Goal: Task Accomplishment & Management: Manage account settings

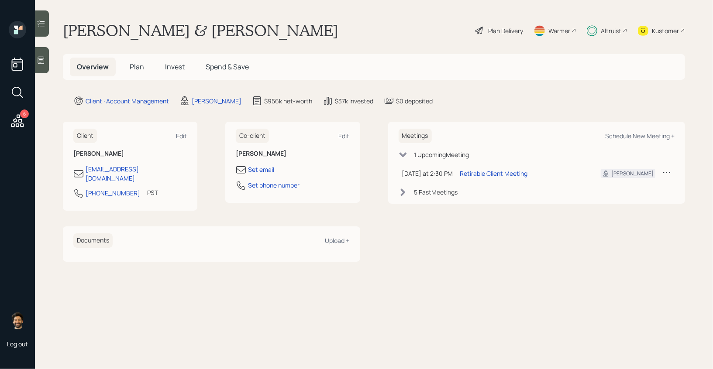
click at [608, 31] on div "Altruist" at bounding box center [611, 30] width 21 height 9
click at [165, 73] on h5 "Invest" at bounding box center [175, 67] width 34 height 19
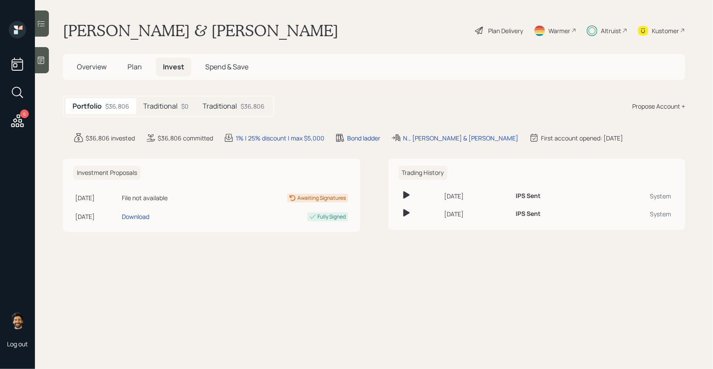
click at [169, 106] on h5 "Traditional" at bounding box center [160, 106] width 34 height 8
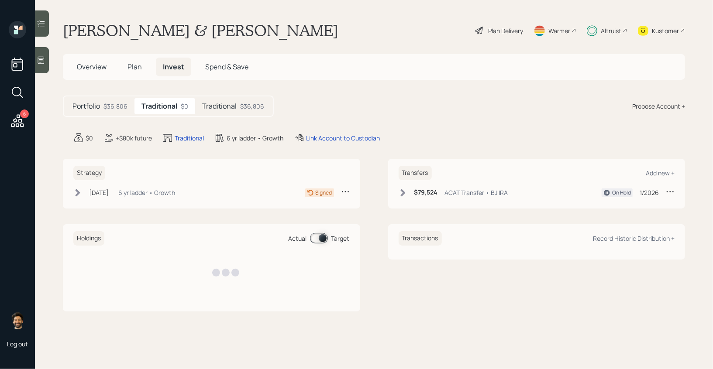
click at [227, 103] on h5 "Traditional" at bounding box center [219, 106] width 34 height 8
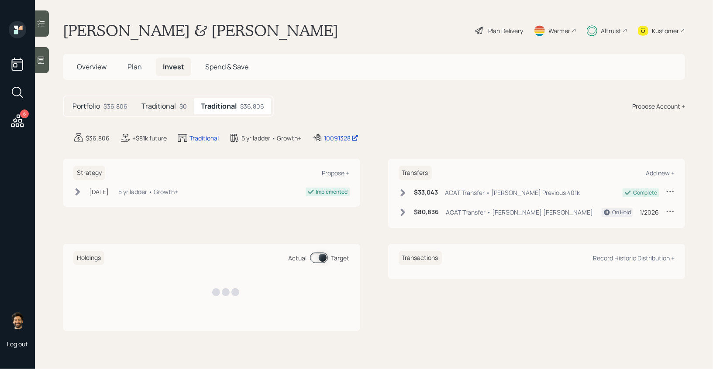
click at [179, 101] on div "Traditional $0" at bounding box center [163, 106] width 59 height 16
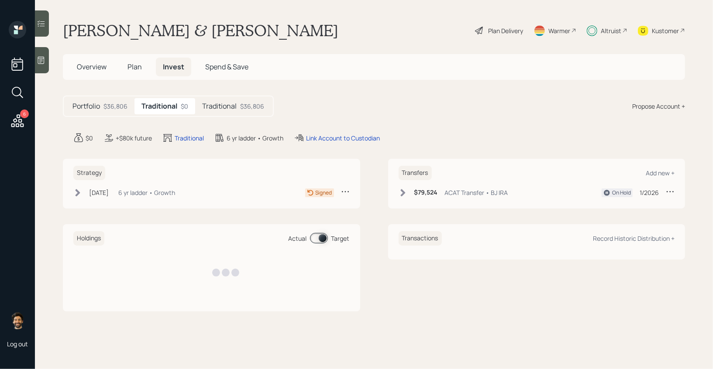
click at [175, 197] on div "Dec 26, 2024 Thursday, December 26, 2024 3:26 PM EST 6 yr ladder • Growth" at bounding box center [124, 192] width 102 height 11
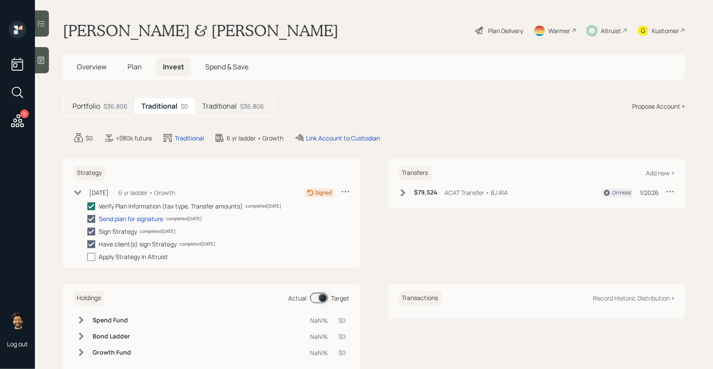
click at [89, 256] on div at bounding box center [91, 257] width 8 height 8
click at [87, 257] on input "checkbox" at bounding box center [87, 257] width 0 height 0
checkbox input "true"
click at [138, 69] on span "Plan" at bounding box center [134, 67] width 14 height 10
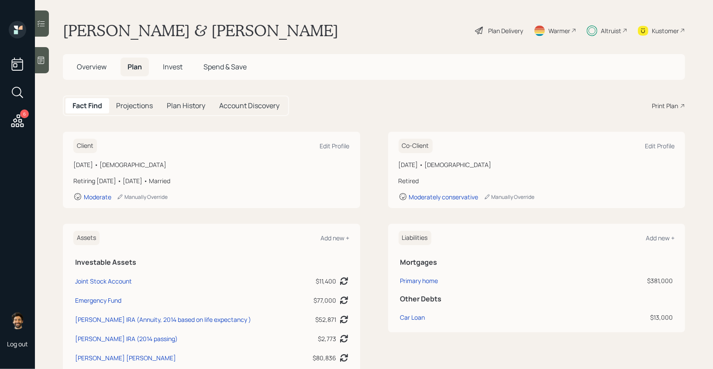
click at [488, 30] on div "Plan Delivery" at bounding box center [505, 30] width 35 height 9
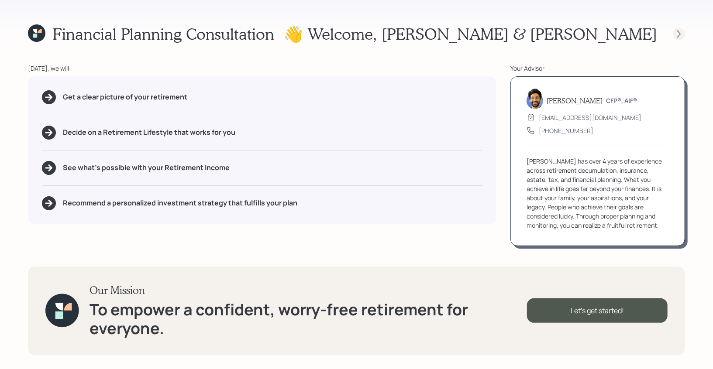
click at [680, 31] on icon at bounding box center [678, 34] width 9 height 9
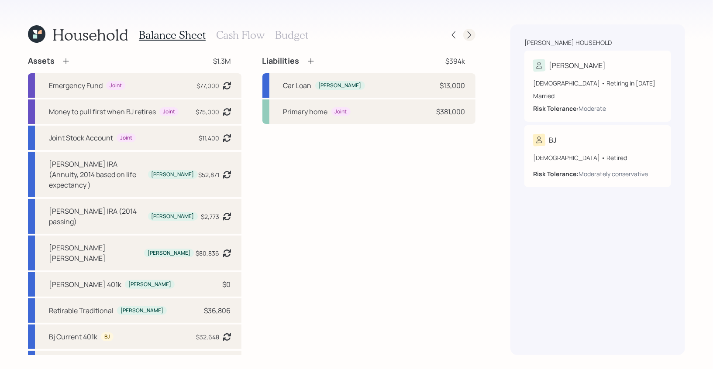
click at [471, 31] on icon at bounding box center [469, 35] width 9 height 9
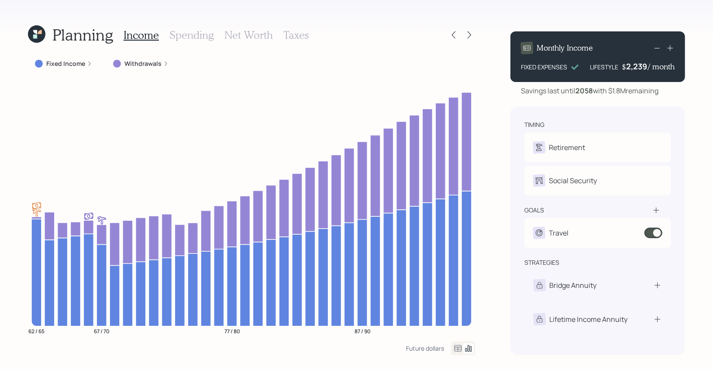
click at [471, 31] on icon at bounding box center [469, 35] width 9 height 9
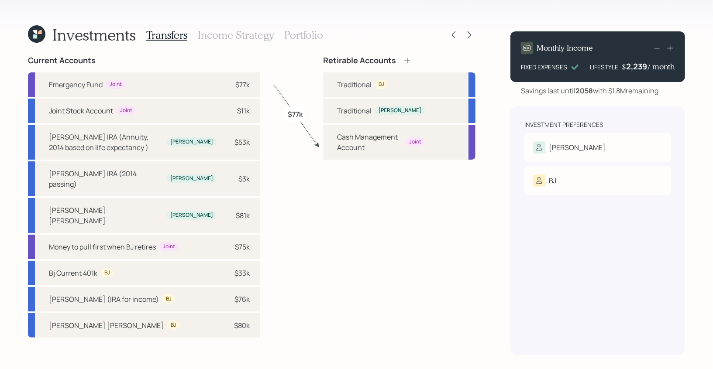
click at [233, 30] on h3 "Income Strategy" at bounding box center [236, 35] width 76 height 13
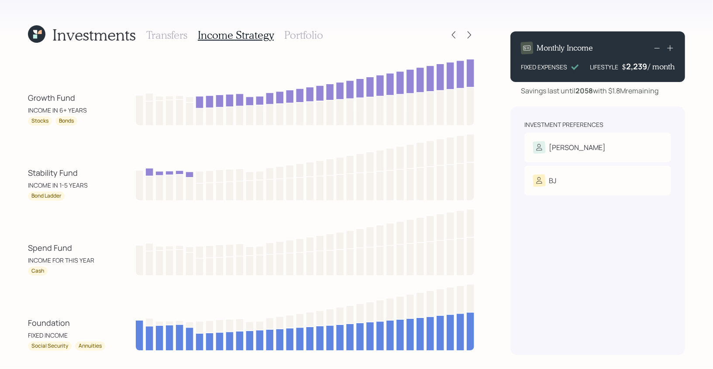
click at [305, 31] on h3 "Portfolio" at bounding box center [303, 35] width 39 height 13
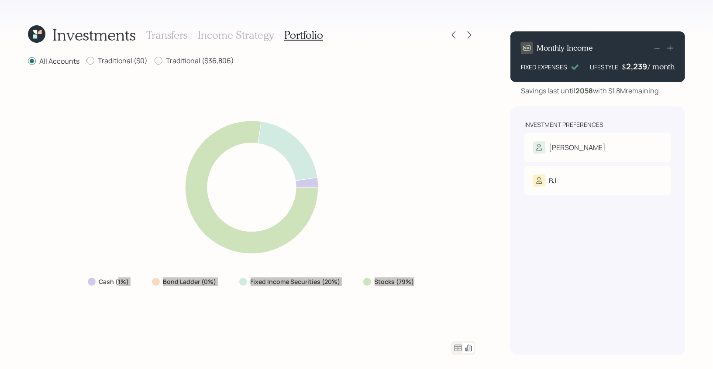
drag, startPoint x: 416, startPoint y: 282, endPoint x: 119, endPoint y: 286, distance: 296.8
click at [119, 286] on div "Cash (1%) Bond Ladder (0%) Fixed Income Securities (20%) Stocks (79%)" at bounding box center [252, 282] width 342 height 16
click at [454, 35] on icon at bounding box center [453, 35] width 9 height 9
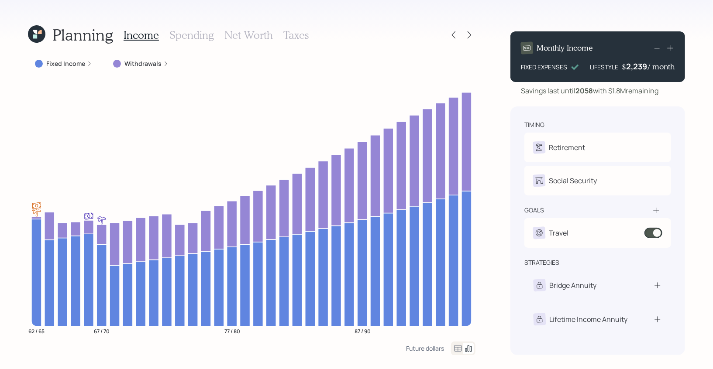
click at [35, 34] on icon at bounding box center [35, 36] width 4 height 4
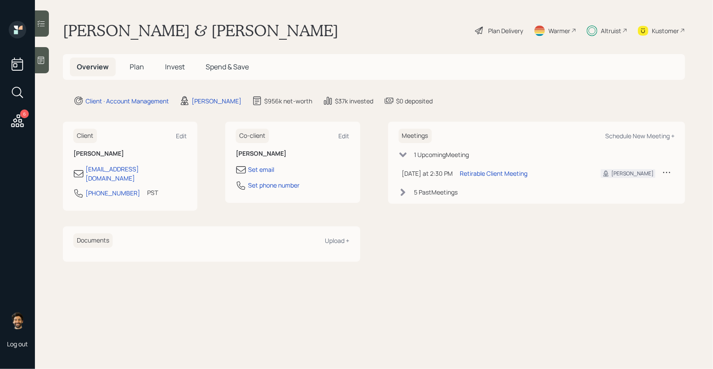
click at [132, 68] on span "Plan" at bounding box center [137, 67] width 14 height 10
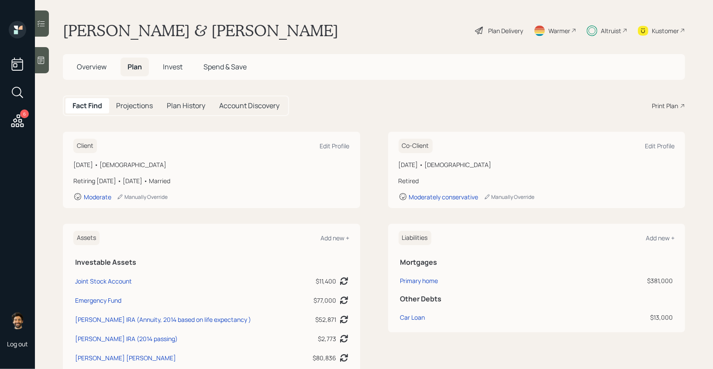
click at [94, 65] on span "Overview" at bounding box center [92, 67] width 30 height 10
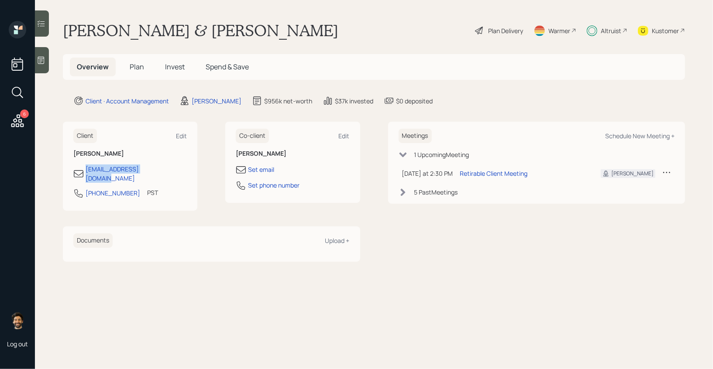
drag, startPoint x: 167, startPoint y: 171, endPoint x: 73, endPoint y: 173, distance: 93.9
click at [73, 173] on div "Client Edit Cindy Niegowski cniegowski@hotmail.com 360-420-7063 PST Currently 1…" at bounding box center [130, 166] width 134 height 89
copy div "[EMAIL_ADDRESS][DOMAIN_NAME]"
drag, startPoint x: 119, startPoint y: 168, endPoint x: 326, endPoint y: 2, distance: 265.7
click at [0, 0] on div "6 Log out Cindy & BJ Niegowski Plan Delivery Warmer Altruist Kustomer Overview …" at bounding box center [356, 184] width 713 height 369
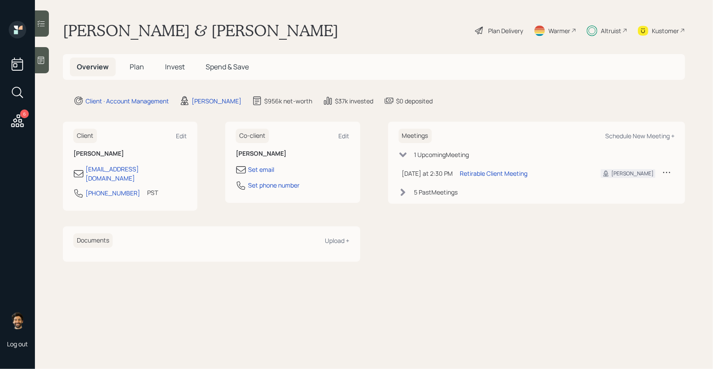
click at [177, 58] on h5 "Invest" at bounding box center [175, 67] width 34 height 19
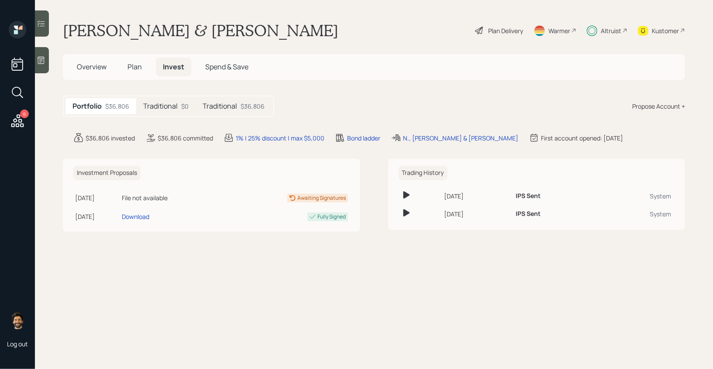
click at [174, 110] on h5 "Traditional" at bounding box center [160, 106] width 34 height 8
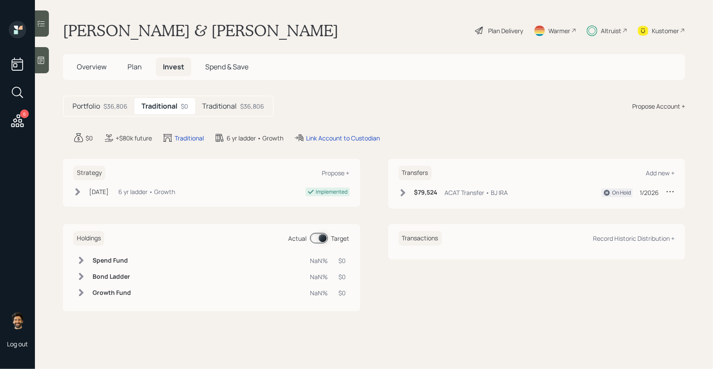
click at [428, 189] on h6 "$79,524" at bounding box center [426, 192] width 24 height 7
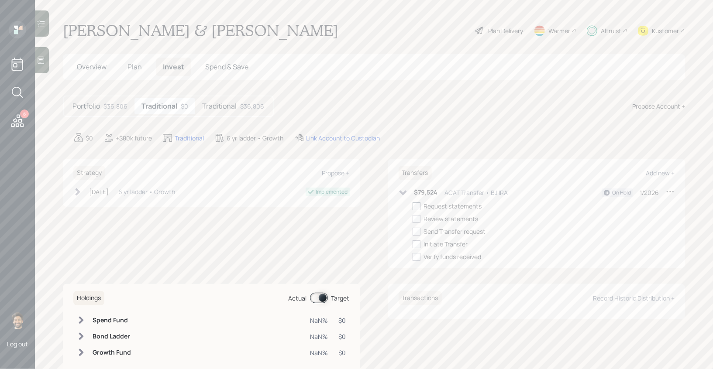
click at [419, 208] on div at bounding box center [416, 207] width 8 height 8
click at [412, 206] on input "checkbox" at bounding box center [412, 206] width 0 height 0
checkbox input "true"
click at [418, 218] on div at bounding box center [416, 219] width 8 height 8
click at [412, 219] on input "checkbox" at bounding box center [412, 219] width 0 height 0
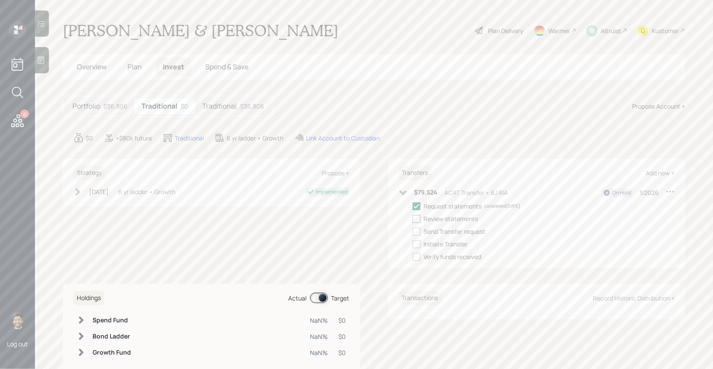
checkbox input "true"
click at [417, 232] on div at bounding box center [416, 232] width 8 height 8
click at [412, 232] on input "checkbox" at bounding box center [412, 231] width 0 height 0
checkbox input "true"
click at [417, 243] on div at bounding box center [416, 244] width 8 height 8
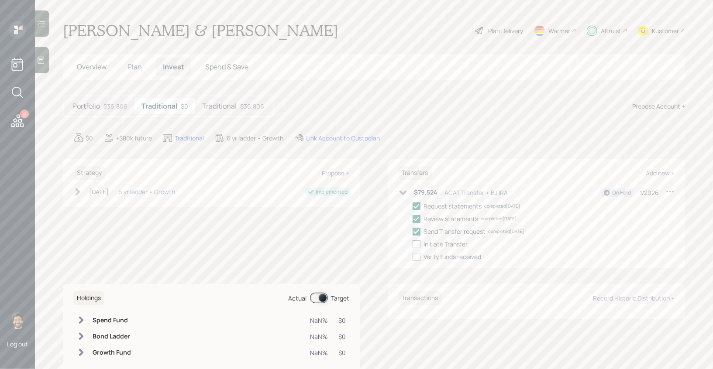
click at [412, 244] on input "checkbox" at bounding box center [412, 244] width 0 height 0
checkbox input "true"
click at [674, 191] on icon at bounding box center [670, 191] width 9 height 9
click at [618, 205] on div "Edit transfer" at bounding box center [642, 208] width 63 height 8
select select "1ed6ccc3-a7bb-4516-9e61-461cde055d7b"
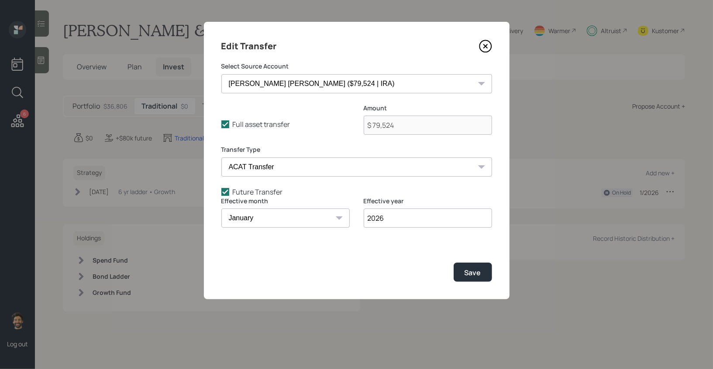
click at [233, 197] on label "Effective month" at bounding box center [285, 201] width 128 height 9
click at [228, 192] on icon at bounding box center [225, 192] width 8 height 8
click at [221, 192] on input "Future Transfer" at bounding box center [221, 192] width 0 height 0
checkbox input "false"
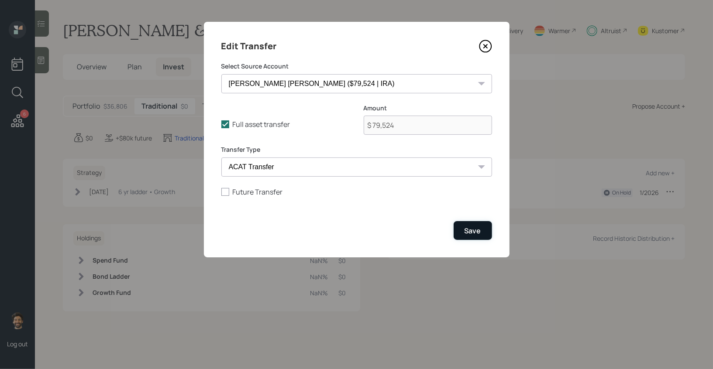
click at [474, 230] on div "Save" at bounding box center [472, 231] width 17 height 10
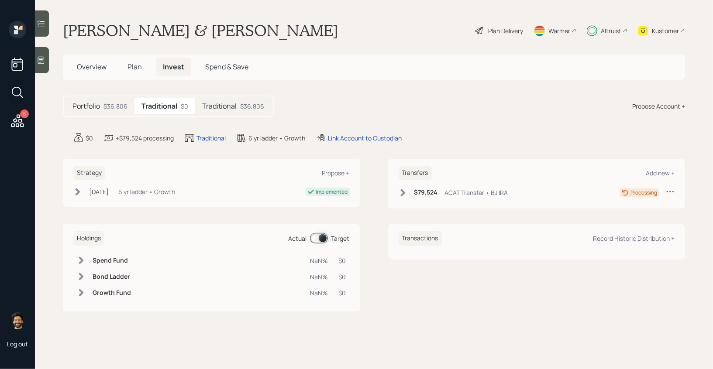
click at [139, 65] on span "Plan" at bounding box center [134, 67] width 14 height 10
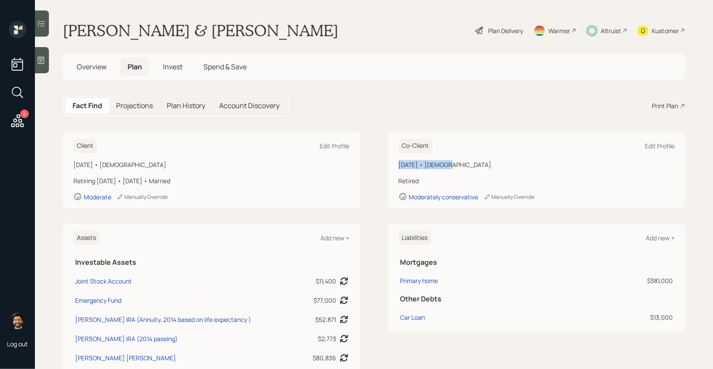
drag, startPoint x: 448, startPoint y: 164, endPoint x: 398, endPoint y: 164, distance: 49.8
click at [398, 164] on div "[DATE] • [DEMOGRAPHIC_DATA]" at bounding box center [536, 164] width 276 height 9
copy div "December 7, 1960"
click at [429, 186] on div "December 7, 1960 • 64 years old Retired Moderately conservative Manually Overri…" at bounding box center [536, 180] width 276 height 41
click at [608, 29] on div "Altruist" at bounding box center [611, 30] width 21 height 9
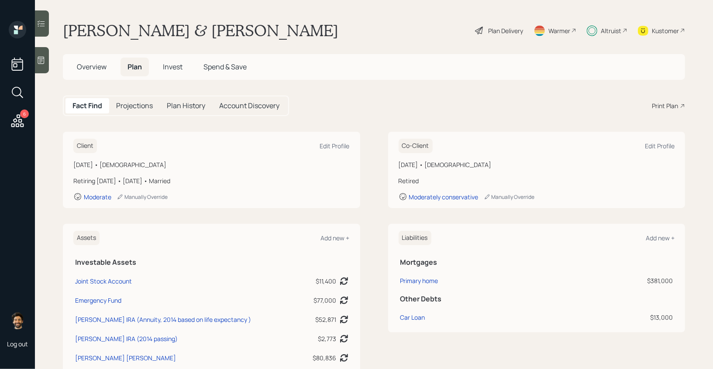
click at [178, 69] on span "Invest" at bounding box center [173, 67] width 20 height 10
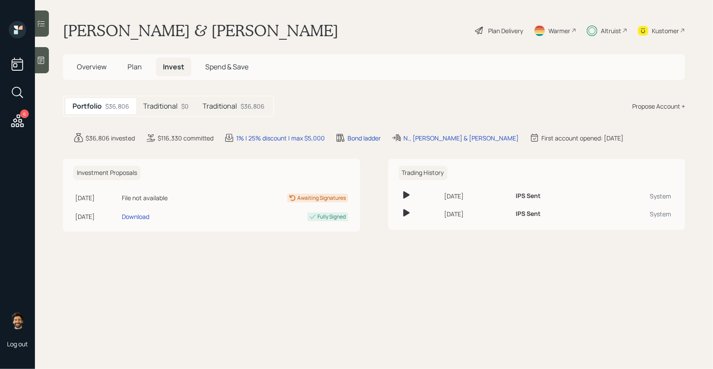
click at [176, 108] on h5 "Traditional" at bounding box center [160, 106] width 34 height 8
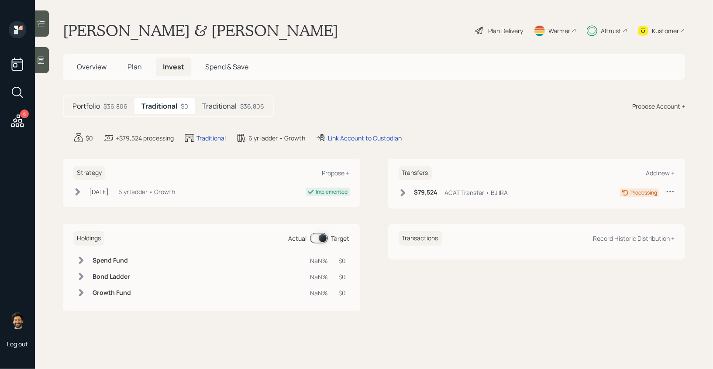
click at [132, 65] on span "Plan" at bounding box center [134, 67] width 14 height 10
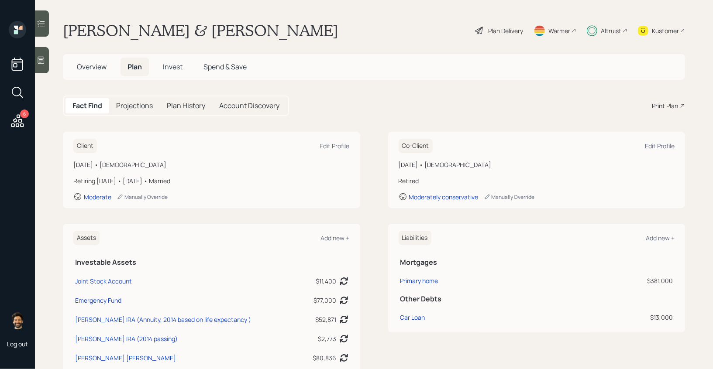
click at [170, 64] on span "Invest" at bounding box center [173, 67] width 20 height 10
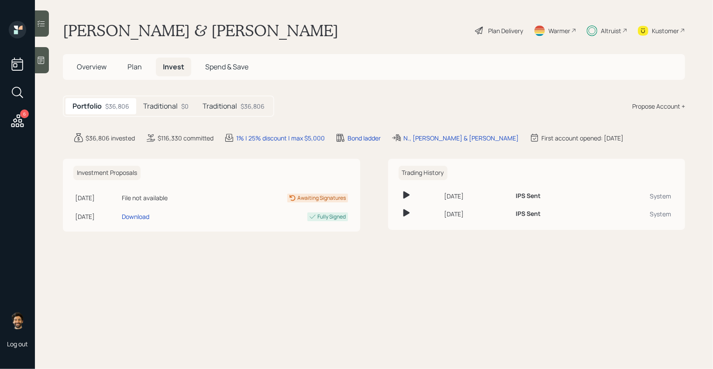
click at [144, 66] on h5 "Plan" at bounding box center [134, 67] width 28 height 19
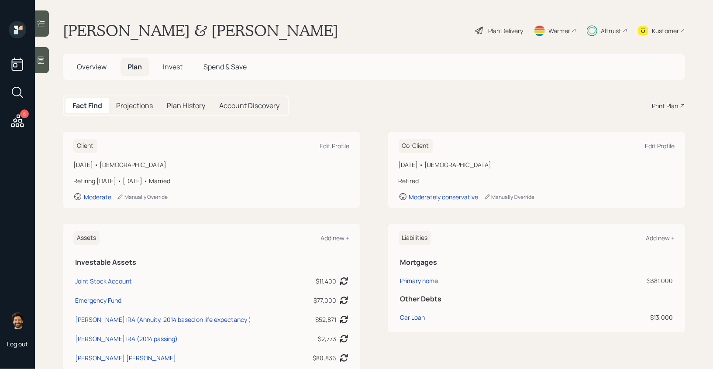
click at [92, 70] on span "Overview" at bounding box center [92, 67] width 30 height 10
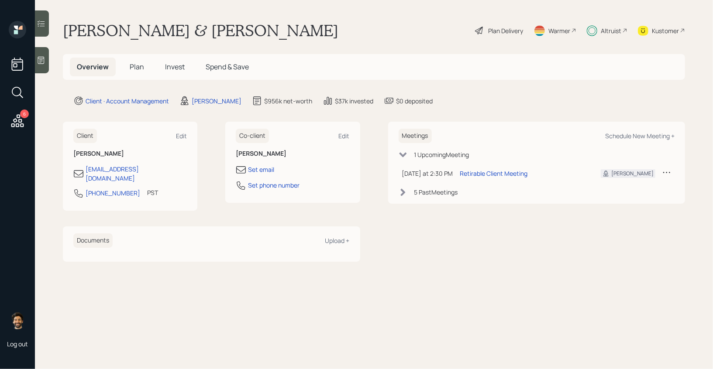
click at [144, 69] on h5 "Plan" at bounding box center [137, 67] width 28 height 19
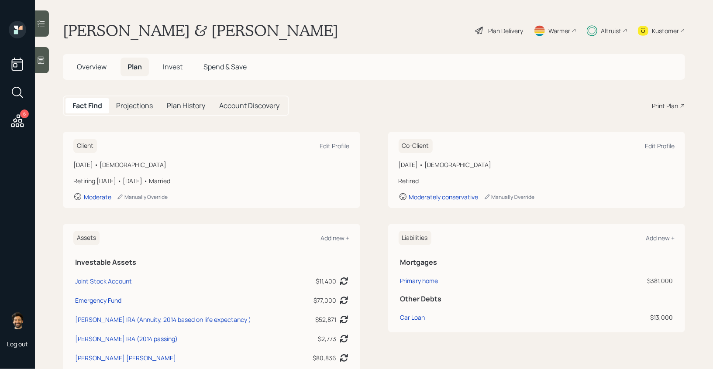
click at [175, 70] on span "Invest" at bounding box center [173, 67] width 20 height 10
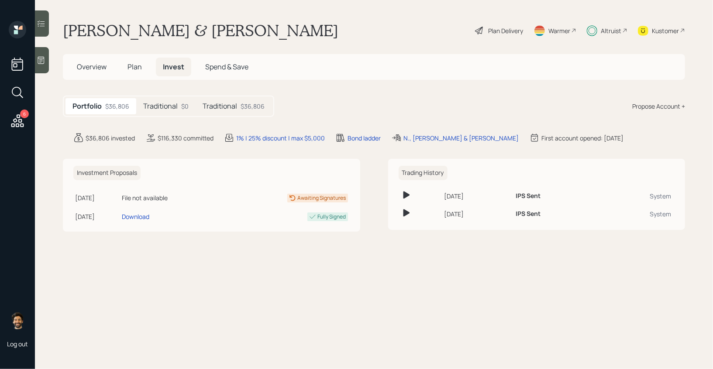
click at [172, 110] on h5 "Traditional" at bounding box center [160, 106] width 34 height 8
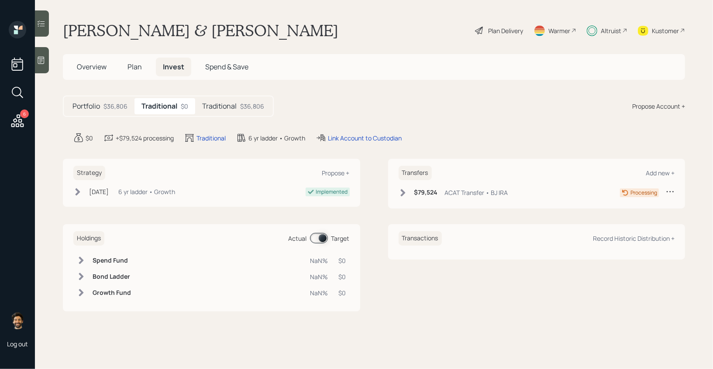
click at [232, 107] on h5 "Traditional" at bounding box center [219, 106] width 34 height 8
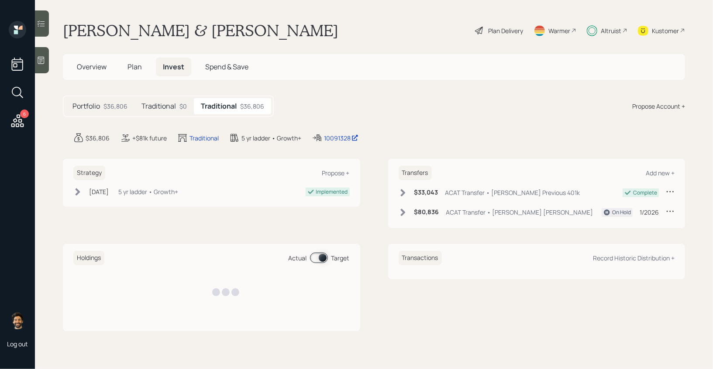
click at [179, 106] on div "$0" at bounding box center [182, 106] width 7 height 9
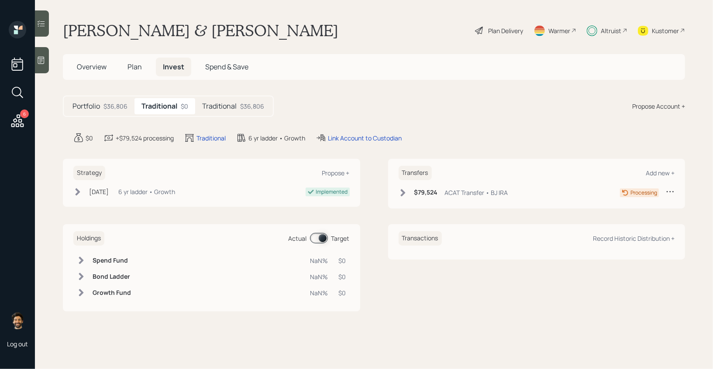
click at [138, 64] on span "Plan" at bounding box center [134, 67] width 14 height 10
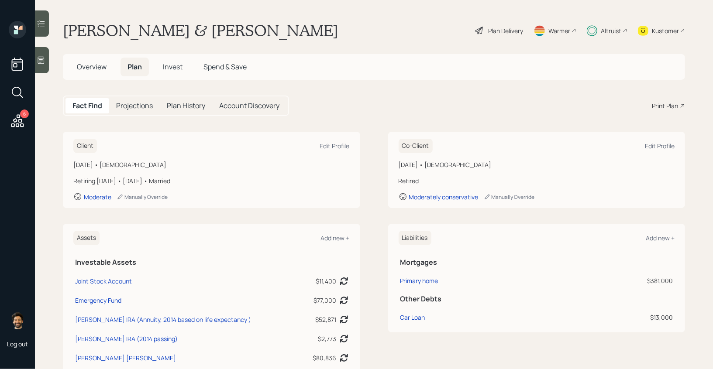
click at [175, 65] on span "Invest" at bounding box center [173, 67] width 20 height 10
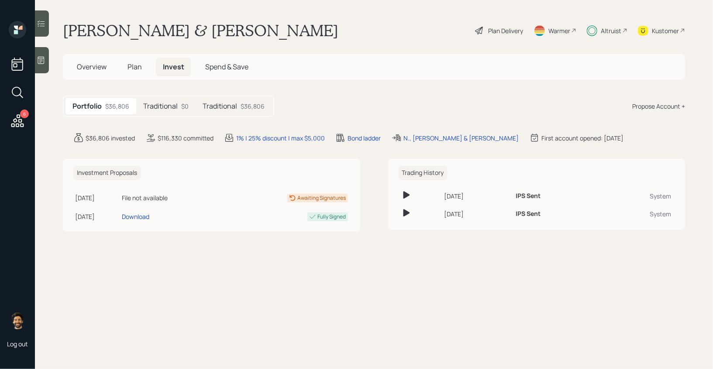
click at [185, 102] on div "$0" at bounding box center [184, 106] width 7 height 9
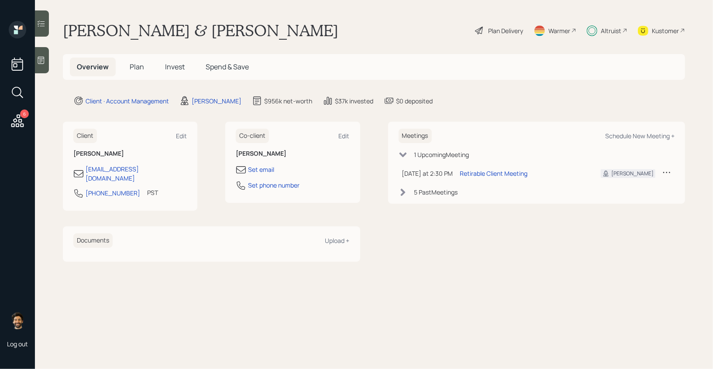
click at [165, 66] on span "Invest" at bounding box center [175, 67] width 20 height 10
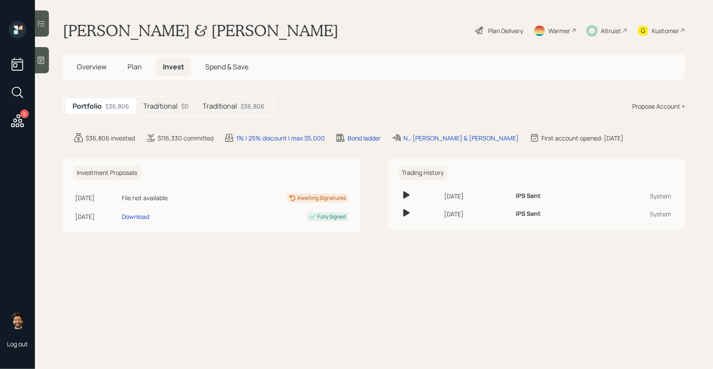
click at [167, 110] on h5 "Traditional" at bounding box center [160, 106] width 34 height 8
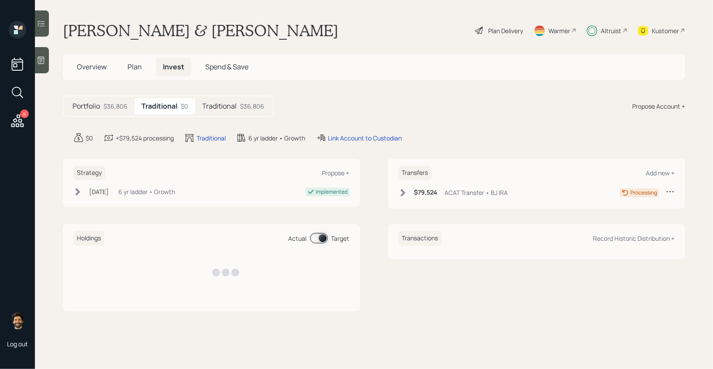
click at [128, 62] on span "Plan" at bounding box center [134, 67] width 14 height 10
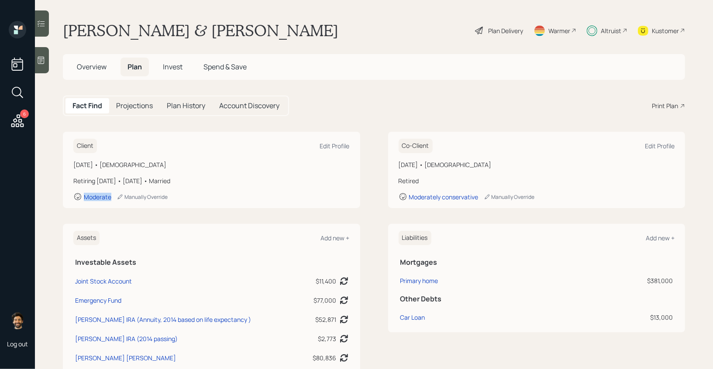
drag, startPoint x: 111, startPoint y: 198, endPoint x: 74, endPoint y: 199, distance: 36.7
click at [74, 199] on div "Moderate Manually Override" at bounding box center [211, 196] width 276 height 9
drag, startPoint x: 481, startPoint y: 196, endPoint x: 395, endPoint y: 196, distance: 85.5
click at [395, 196] on div "Co-Client Edit Profile [DATE] • [DEMOGRAPHIC_DATA] Retired Moderately conservat…" at bounding box center [536, 170] width 297 height 76
drag, startPoint x: 478, startPoint y: 13, endPoint x: 457, endPoint y: -45, distance: 61.9
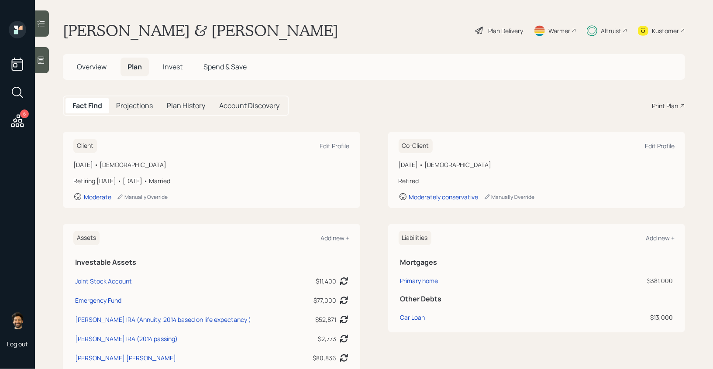
click at [457, 0] on html "6 Log out [PERSON_NAME] & [PERSON_NAME] Plan Delivery Warmer Altruist Kustomer …" at bounding box center [356, 184] width 713 height 369
click at [495, 33] on div "Plan Delivery" at bounding box center [505, 30] width 35 height 9
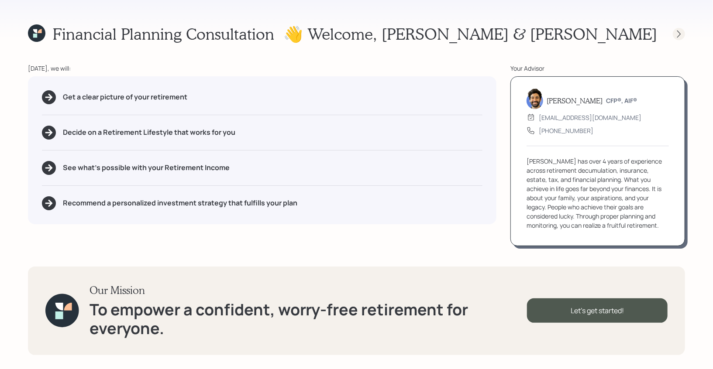
click at [677, 35] on icon at bounding box center [678, 34] width 9 height 9
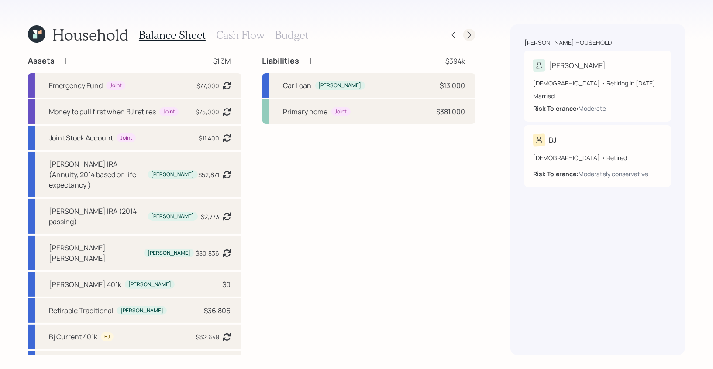
click at [467, 33] on icon at bounding box center [469, 35] width 9 height 9
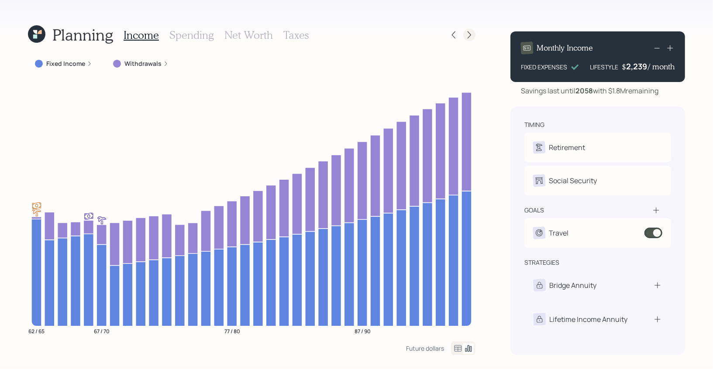
click at [471, 34] on icon at bounding box center [469, 35] width 9 height 9
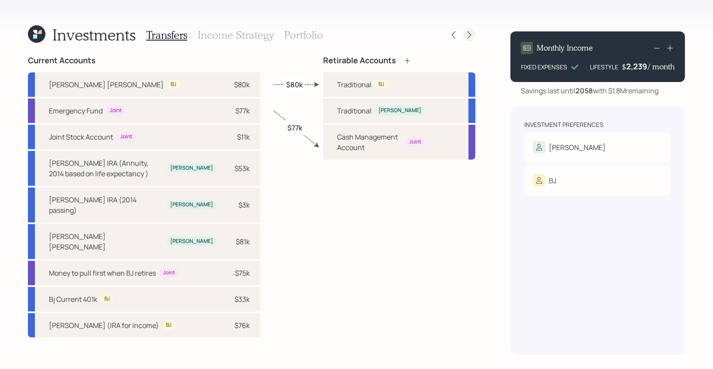
click at [467, 38] on icon at bounding box center [469, 35] width 9 height 9
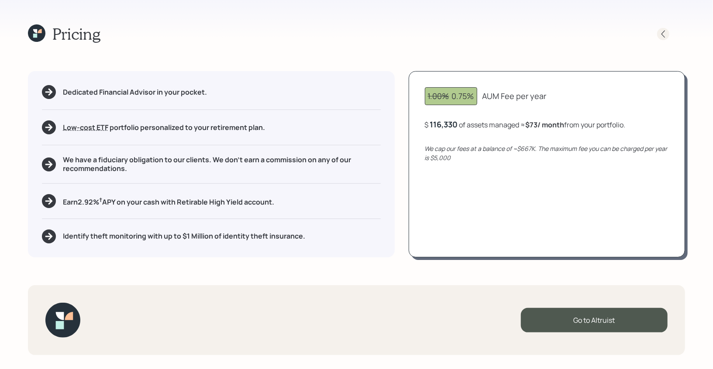
click at [667, 35] on icon at bounding box center [663, 34] width 9 height 9
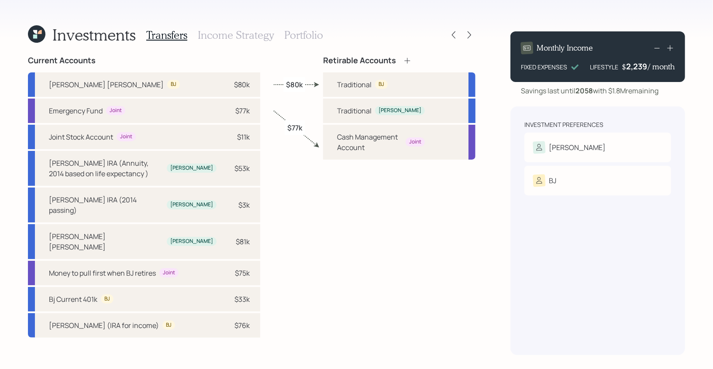
click at [308, 36] on h3 "Portfolio" at bounding box center [303, 35] width 39 height 13
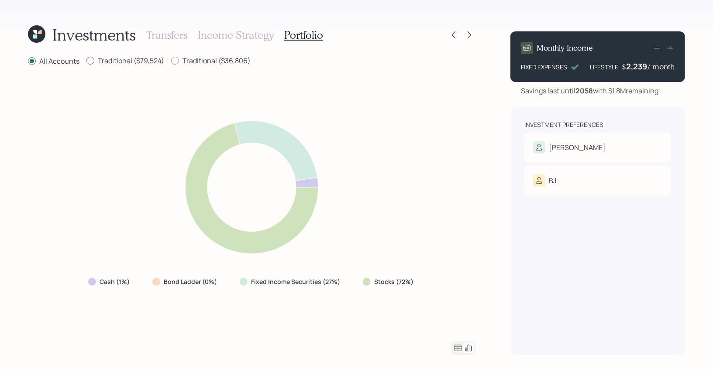
click at [137, 62] on label "Traditional ($79,524)" at bounding box center [125, 61] width 78 height 10
click at [86, 61] on input "Traditional ($79,524)" at bounding box center [86, 61] width 0 height 0
radio input "true"
radio input "false"
drag, startPoint x: 413, startPoint y: 282, endPoint x: 367, endPoint y: 279, distance: 45.5
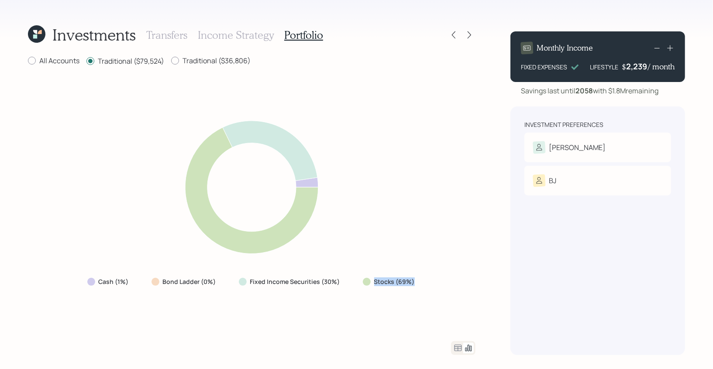
click at [367, 279] on div "Stocks (69%)" at bounding box center [390, 282] width 54 height 9
click at [208, 62] on label "Traditional ($36,806)" at bounding box center [210, 61] width 79 height 10
click at [171, 61] on input "Traditional ($36,806)" at bounding box center [171, 61] width 0 height 0
radio input "true"
drag, startPoint x: 420, startPoint y: 284, endPoint x: 368, endPoint y: 279, distance: 52.6
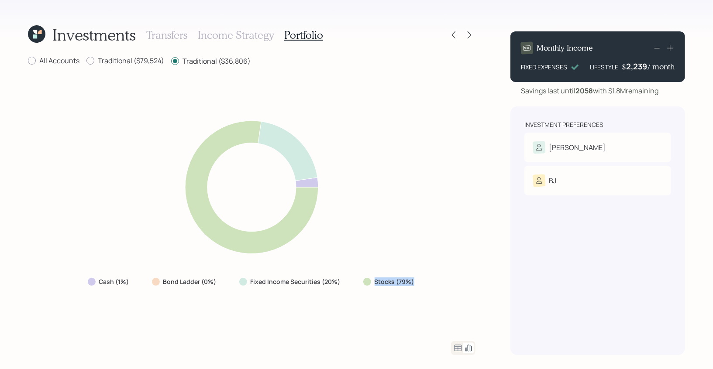
click at [368, 279] on div "Stocks (79%)" at bounding box center [389, 282] width 67 height 16
click at [124, 57] on label "Traditional ($79,524)" at bounding box center [125, 61] width 78 height 10
click at [86, 61] on input "Traditional ($79,524)" at bounding box center [86, 61] width 0 height 0
radio input "true"
radio input "false"
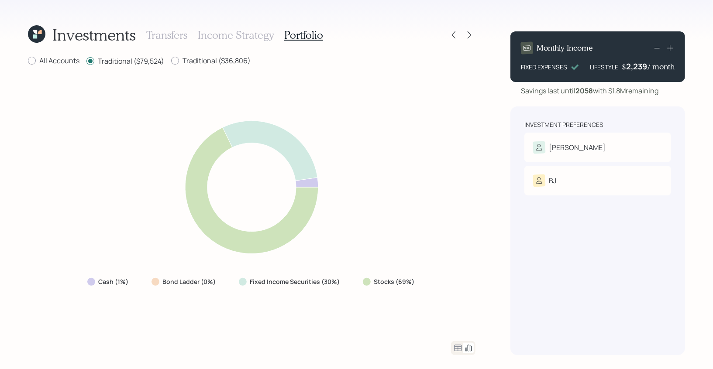
click at [457, 347] on icon at bounding box center [458, 348] width 10 height 10
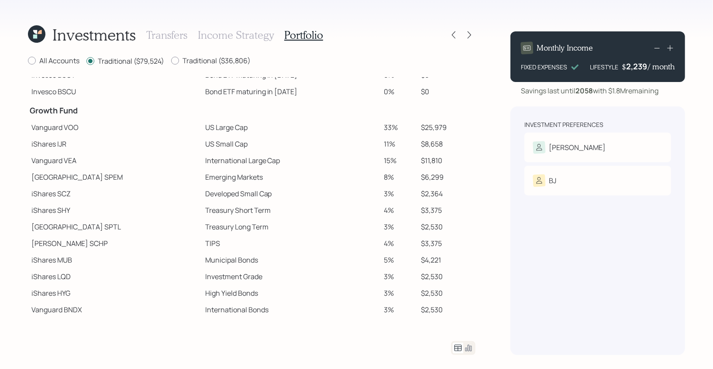
scroll to position [151, 0]
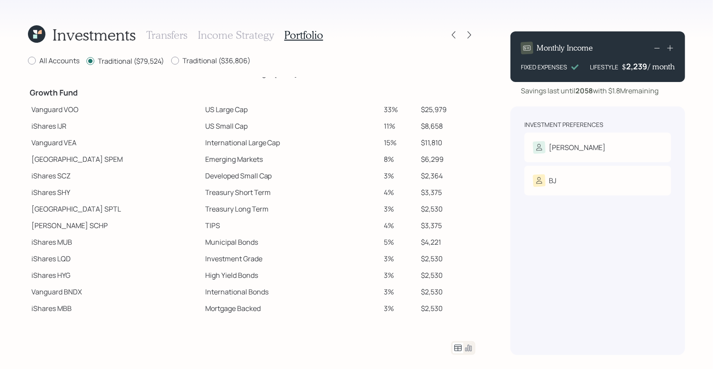
click at [469, 347] on icon at bounding box center [468, 348] width 7 height 7
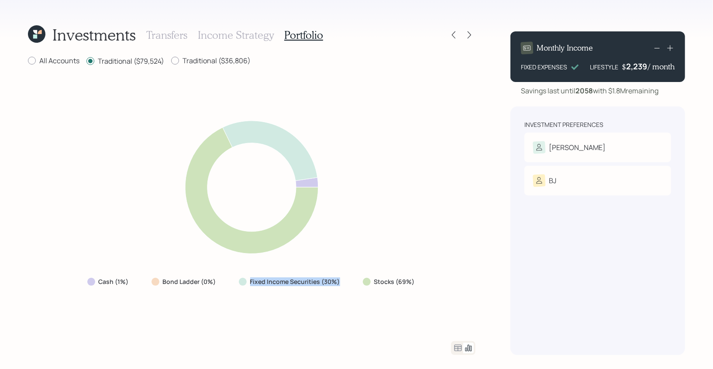
drag, startPoint x: 338, startPoint y: 281, endPoint x: 244, endPoint y: 284, distance: 93.4
click at [244, 284] on div "Fixed Income Securities (30%)" at bounding box center [290, 282] width 103 height 9
